Goal: Communication & Community: Connect with others

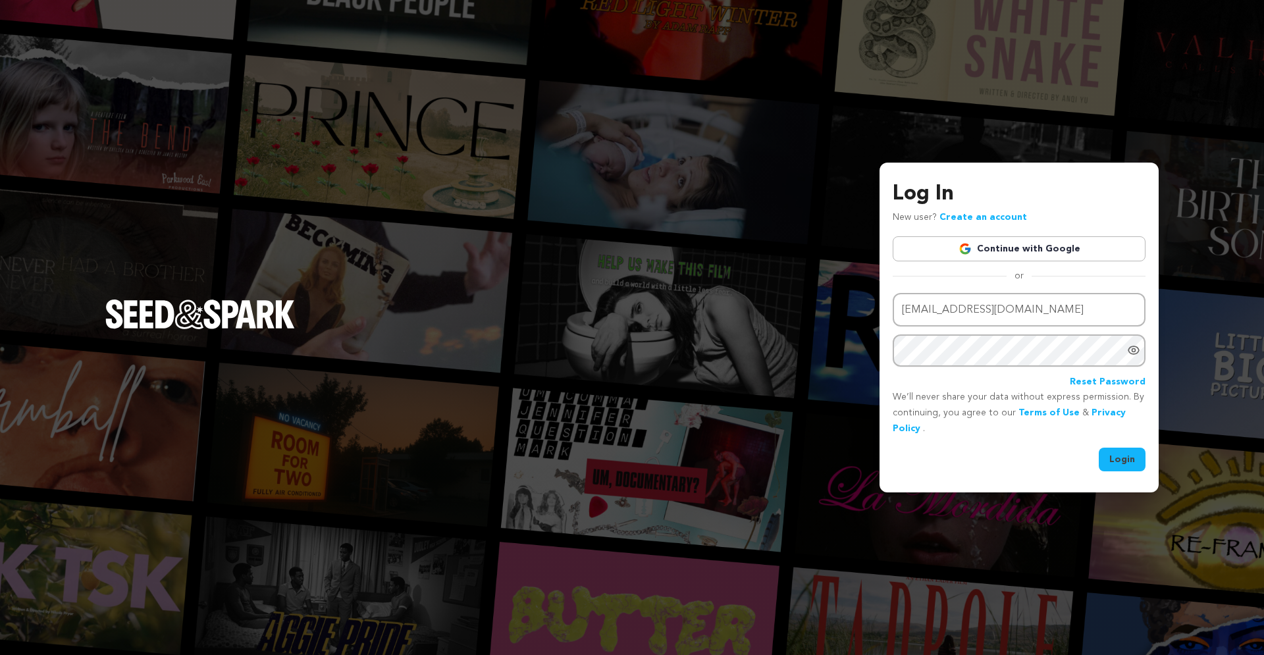
click at [1128, 453] on button "Login" at bounding box center [1122, 460] width 47 height 24
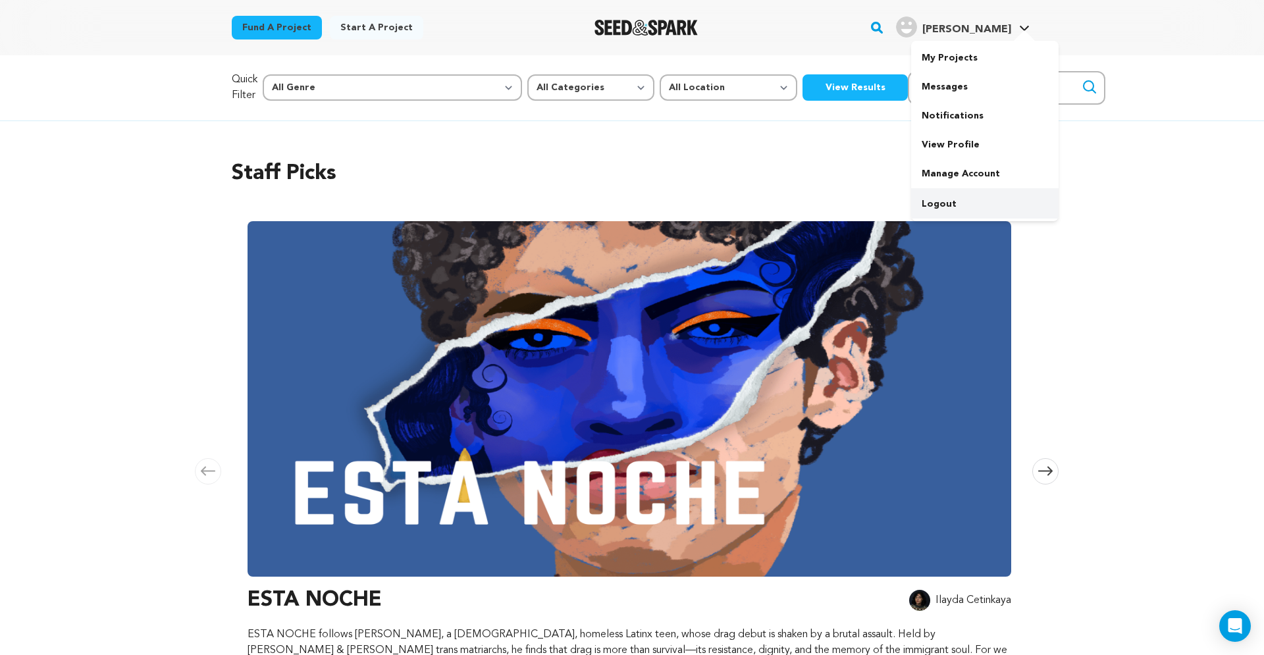
click at [952, 207] on link "Logout" at bounding box center [984, 204] width 147 height 29
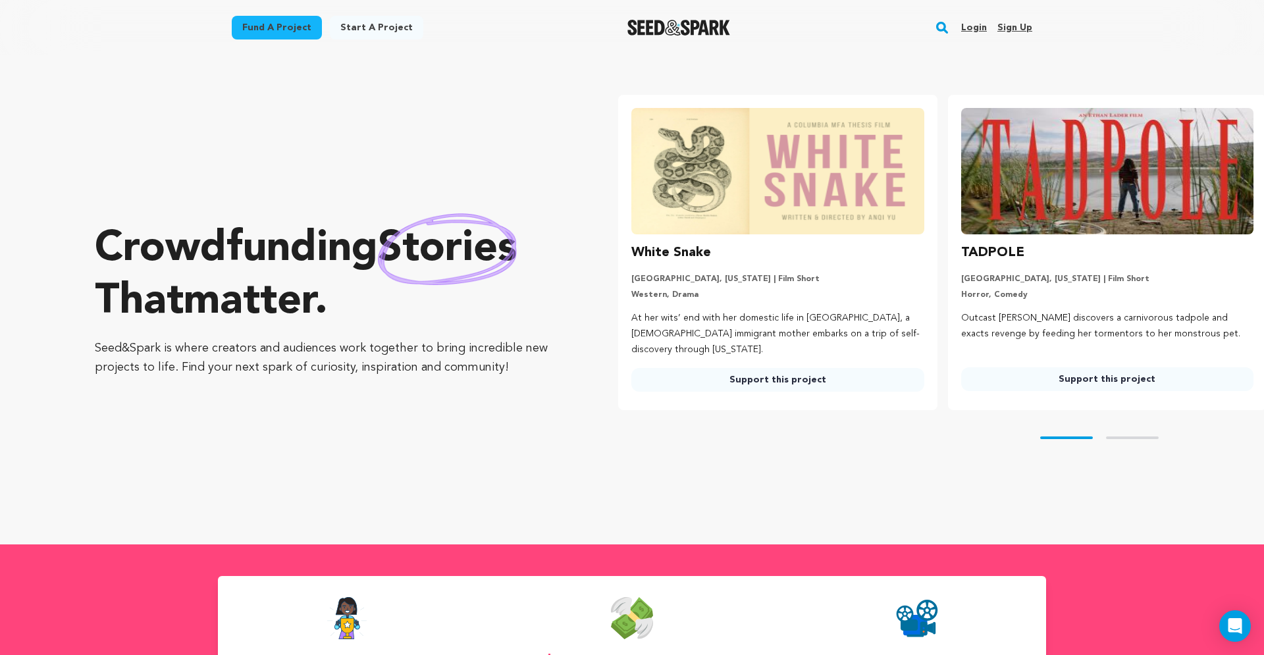
click at [975, 26] on link "Login" at bounding box center [974, 27] width 26 height 21
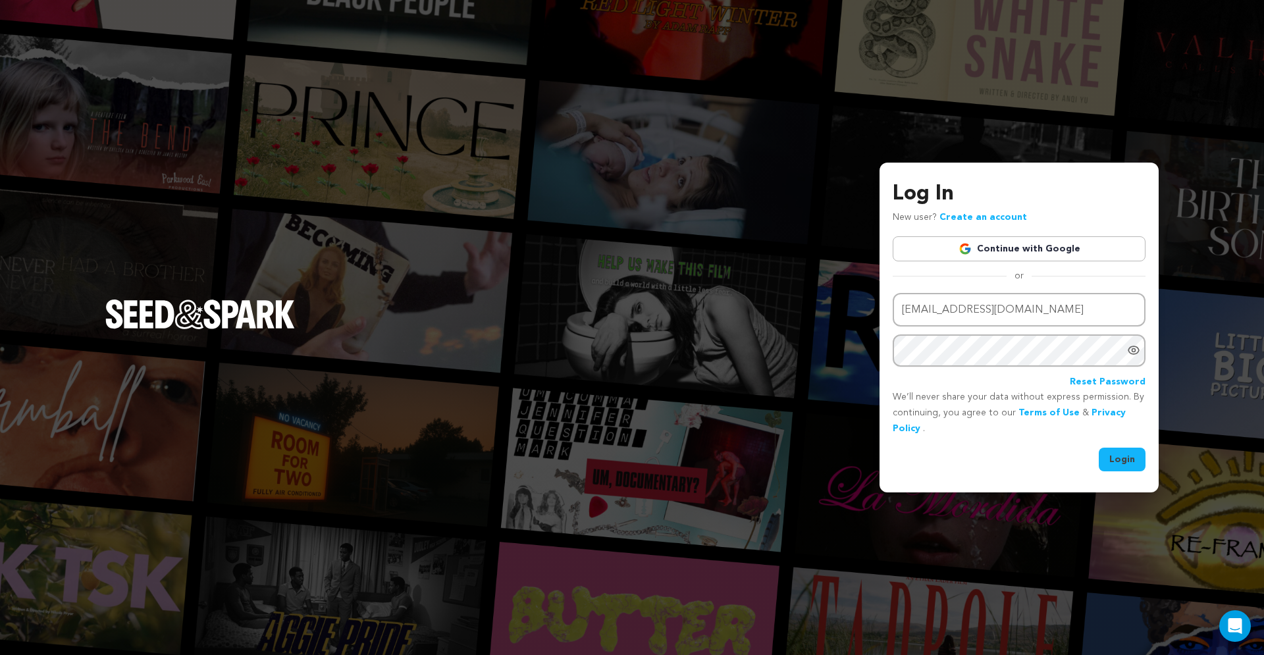
click at [1009, 252] on link "Continue with Google" at bounding box center [1019, 248] width 253 height 25
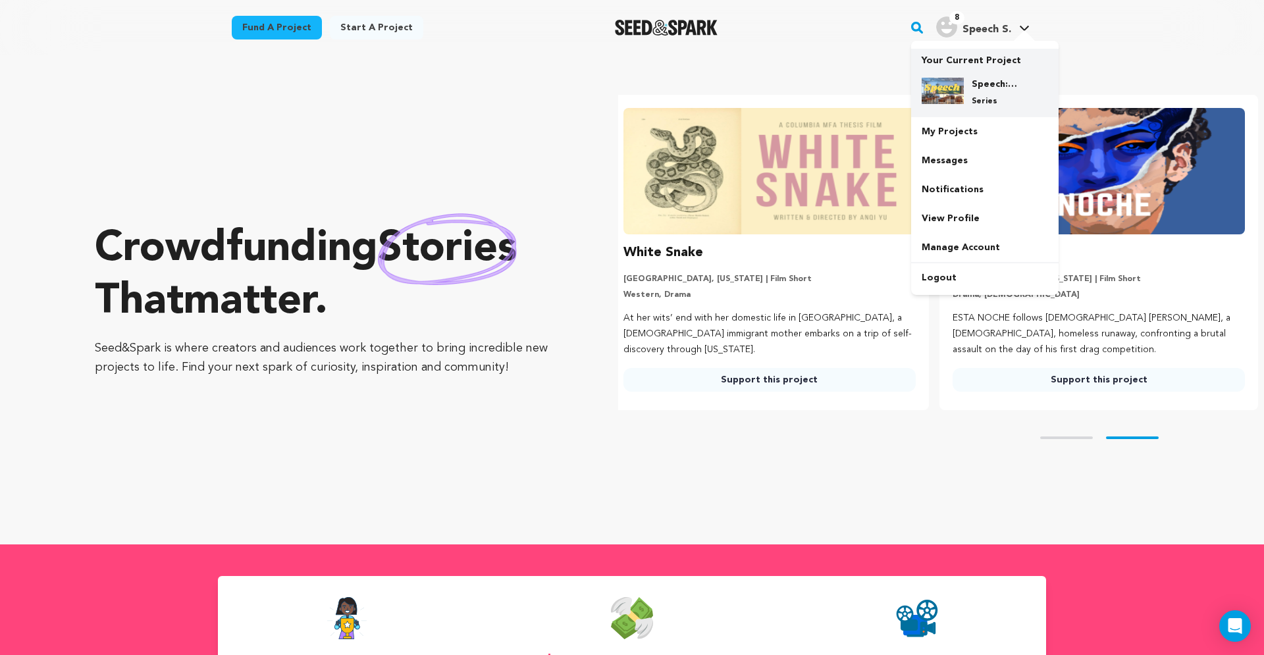
scroll to position [0, 340]
click at [996, 88] on h4 "Speech: The Series!" at bounding box center [995, 84] width 47 height 13
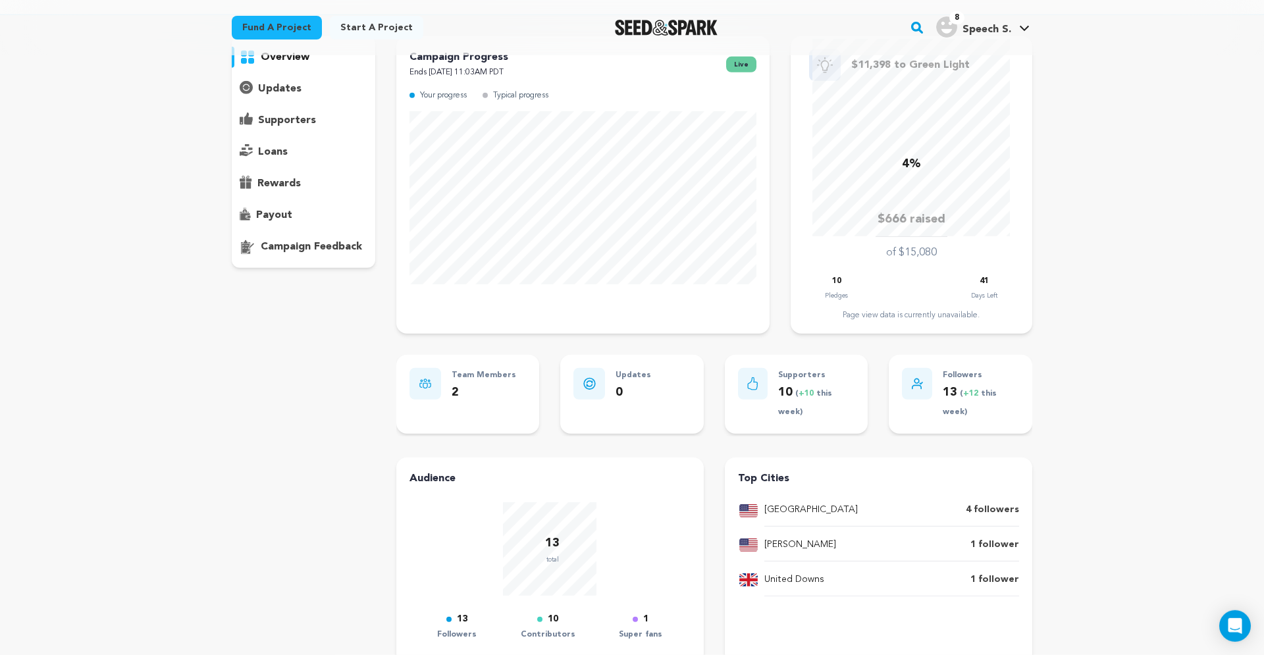
scroll to position [224, 0]
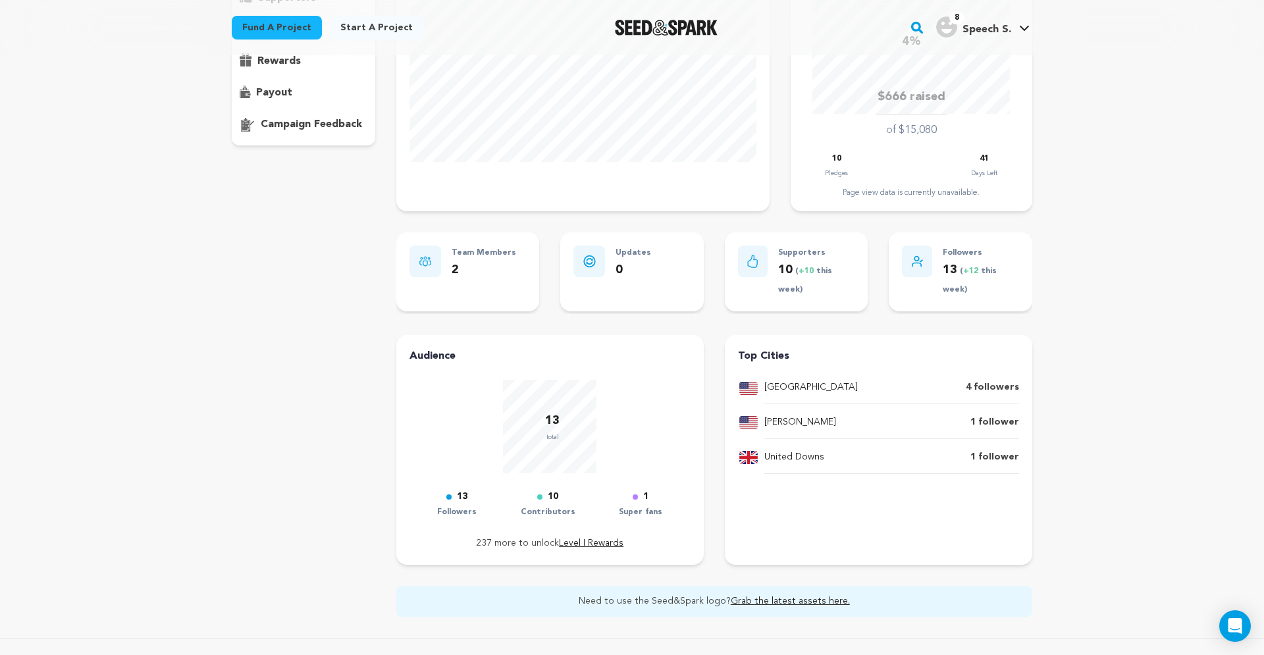
click at [963, 256] on p "Followers" at bounding box center [981, 253] width 76 height 15
click at [966, 271] on span "+12" at bounding box center [972, 271] width 18 height 8
drag, startPoint x: 966, startPoint y: 271, endPoint x: 977, endPoint y: 271, distance: 11.8
click at [977, 271] on span "+12" at bounding box center [972, 271] width 18 height 8
click at [583, 379] on div "Audience 13 total 13 Followers 10 Contributors 1 Super fans 237 more to unlock …" at bounding box center [549, 449] width 281 height 203
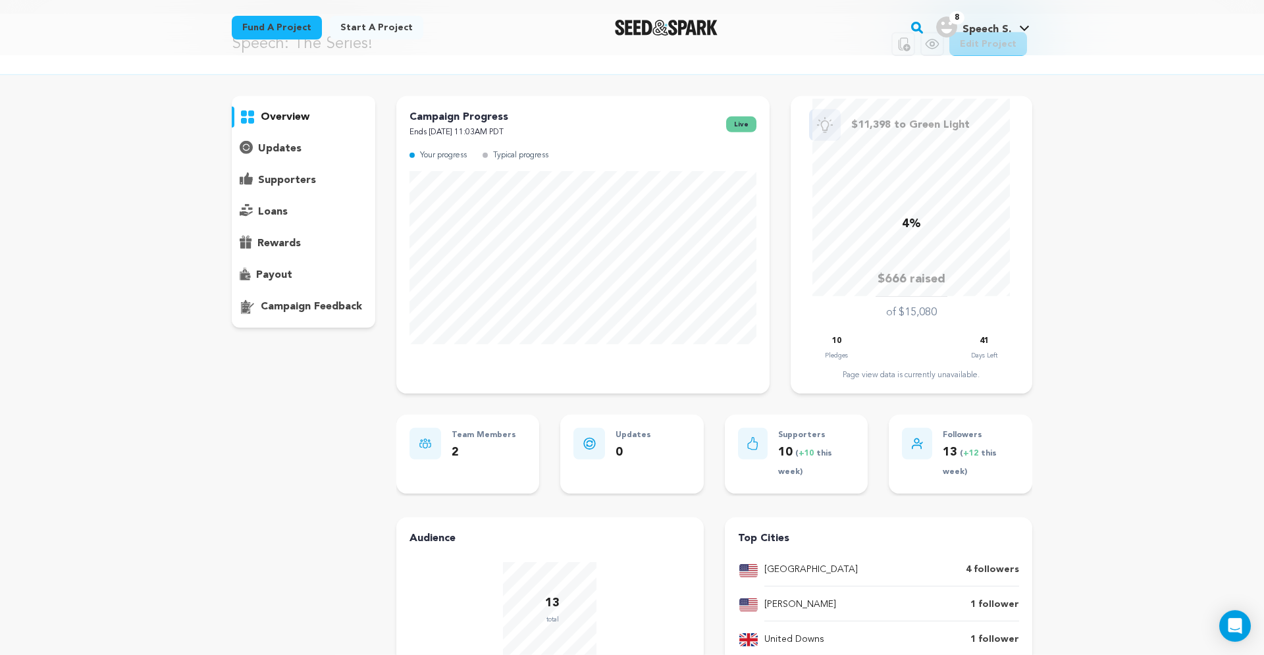
scroll to position [0, 0]
